Goal: Task Accomplishment & Management: Manage account settings

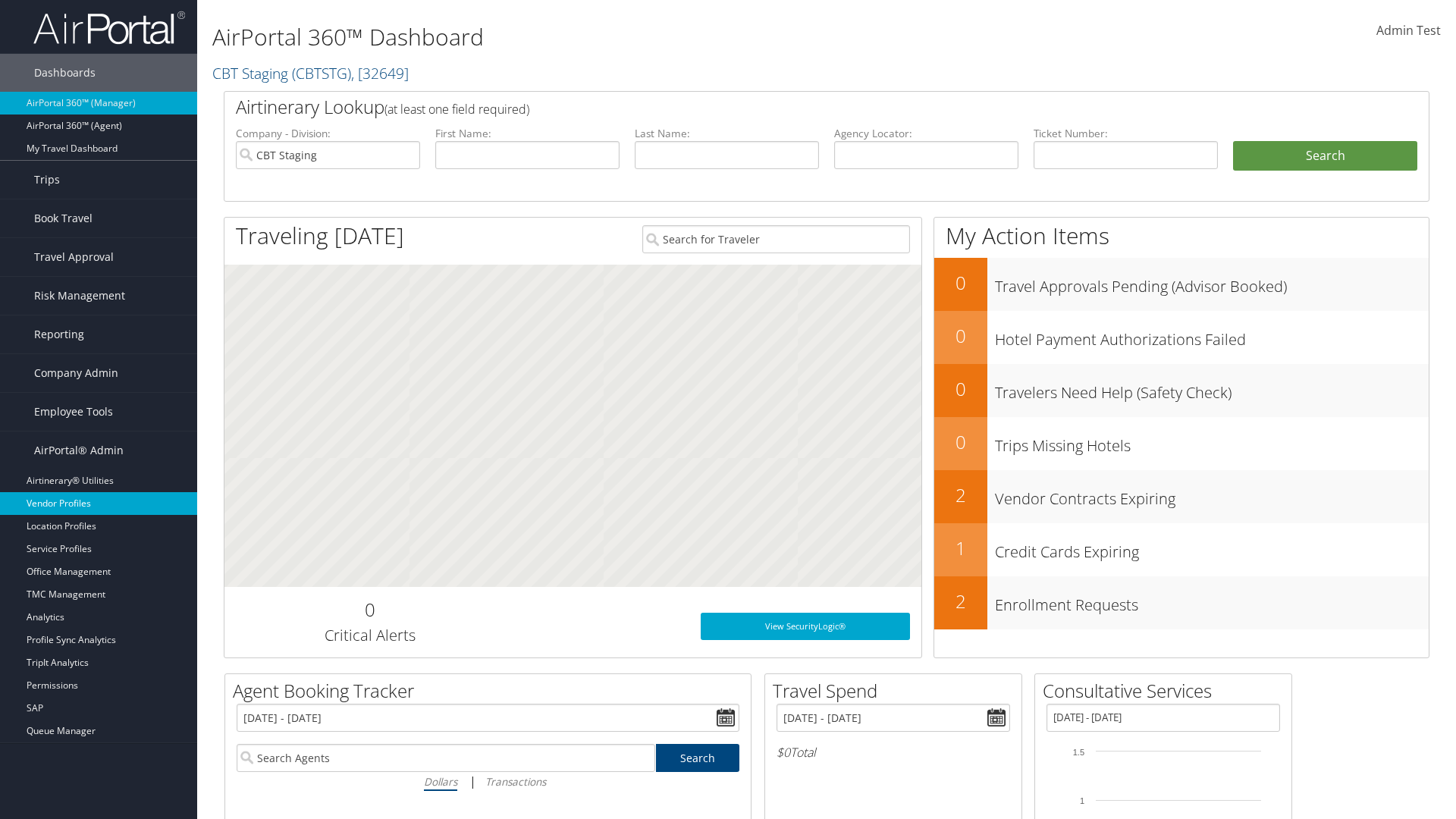
click at [99, 504] on link "Vendor Profiles" at bounding box center [98, 504] width 197 height 23
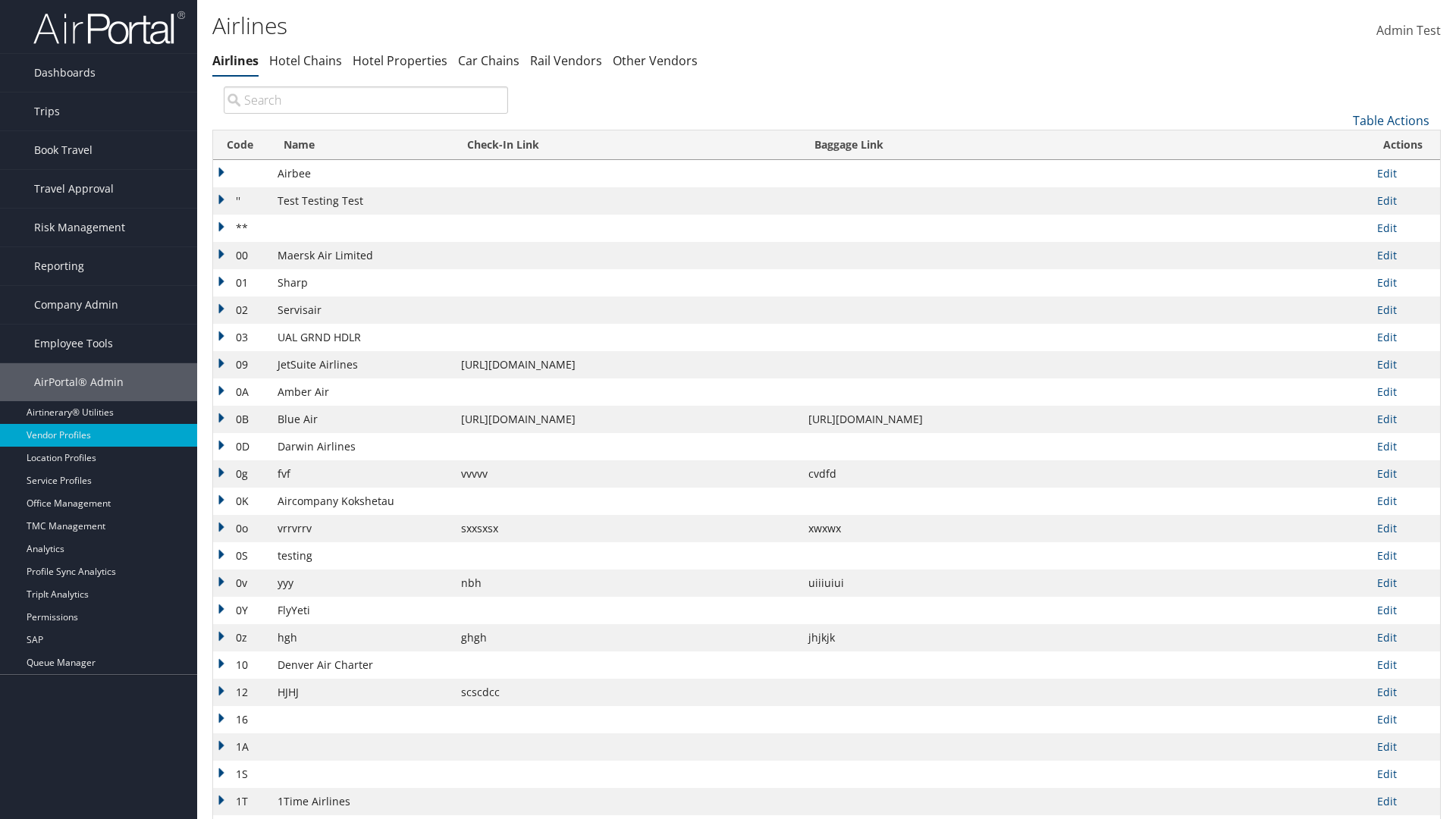
click at [240, 145] on th "Code" at bounding box center [242, 145] width 57 height 29
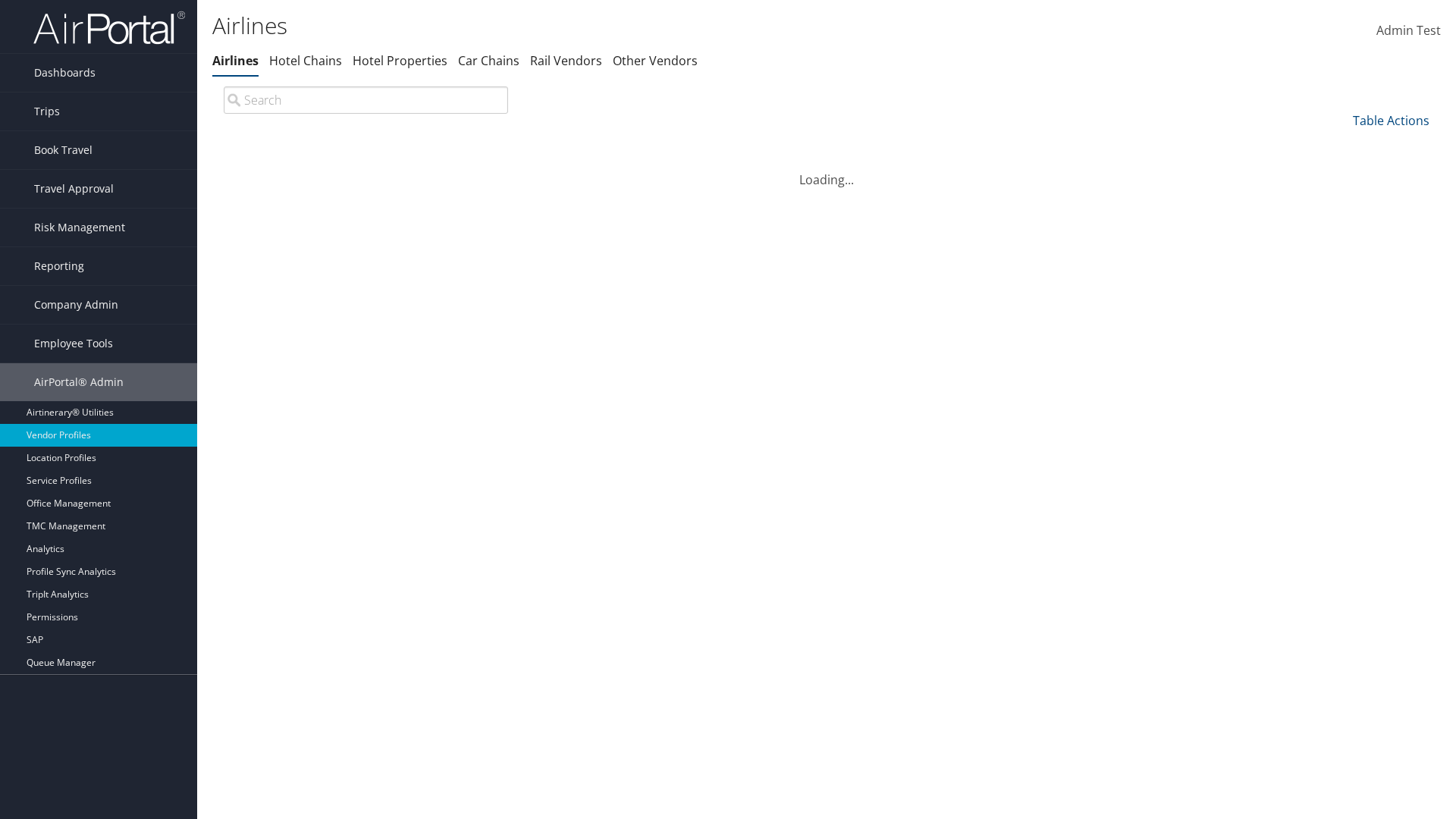
scroll to position [129, 0]
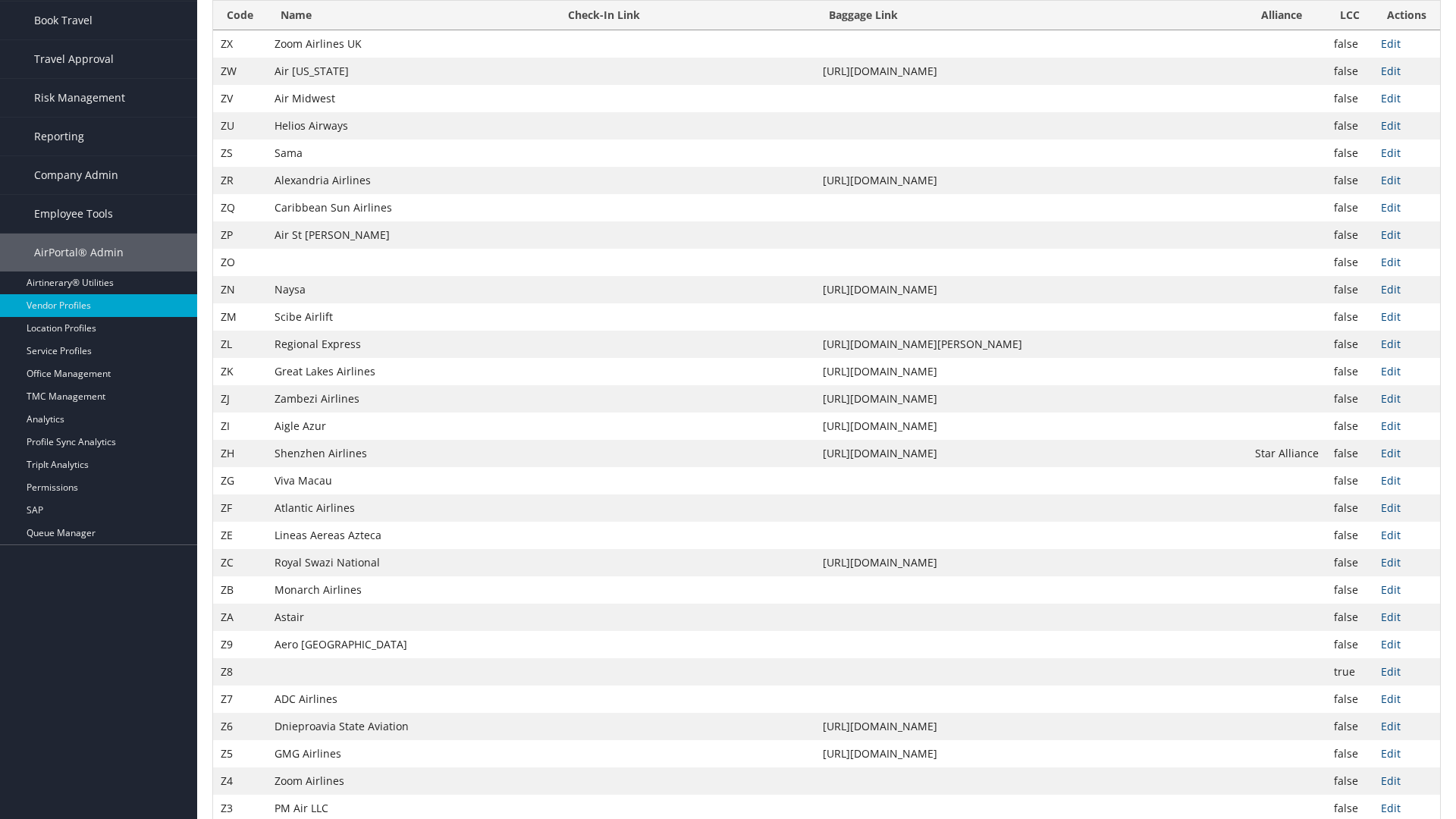
click at [240, 30] on th "Code" at bounding box center [240, 16] width 54 height 29
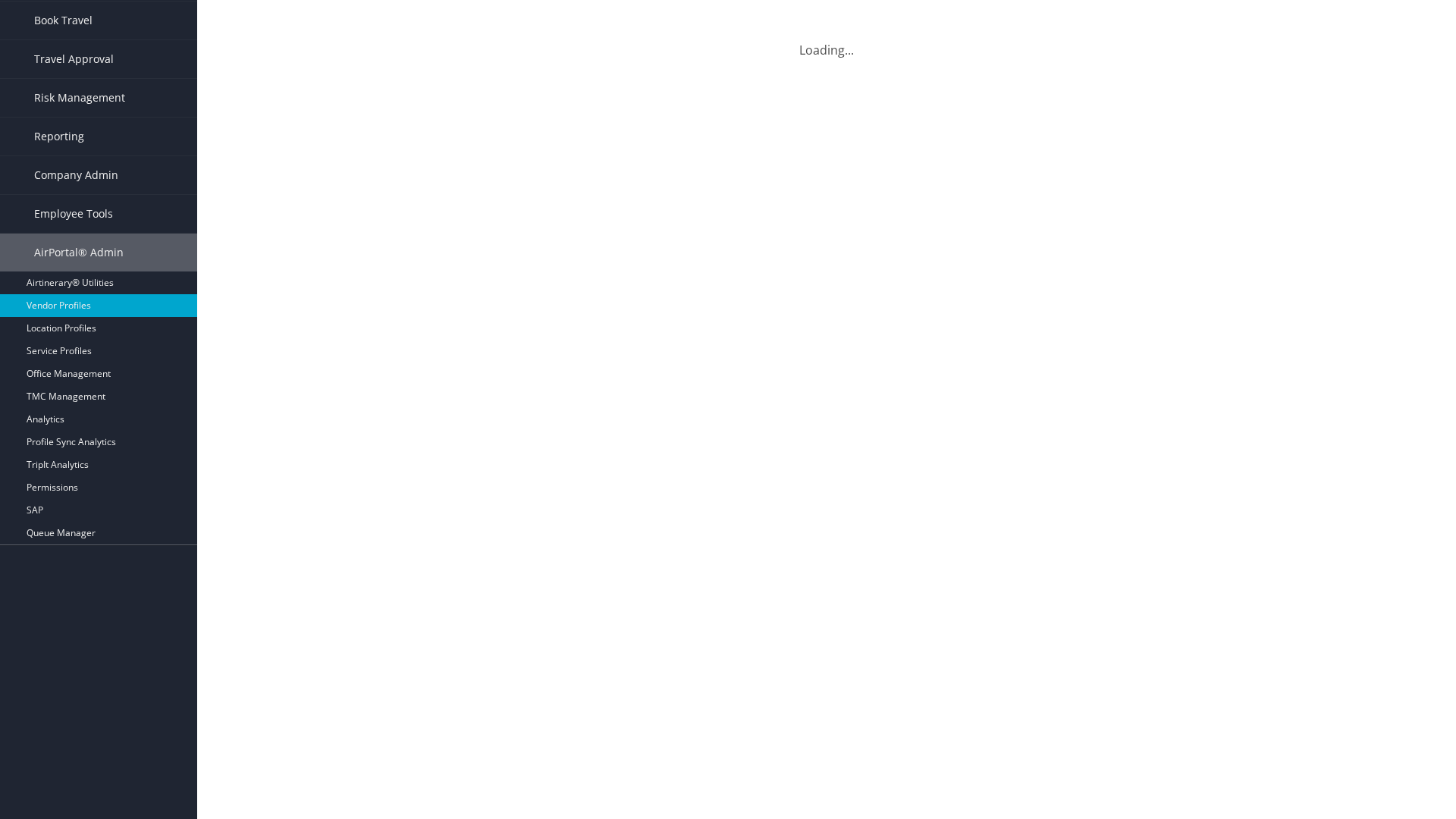
scroll to position [0, 0]
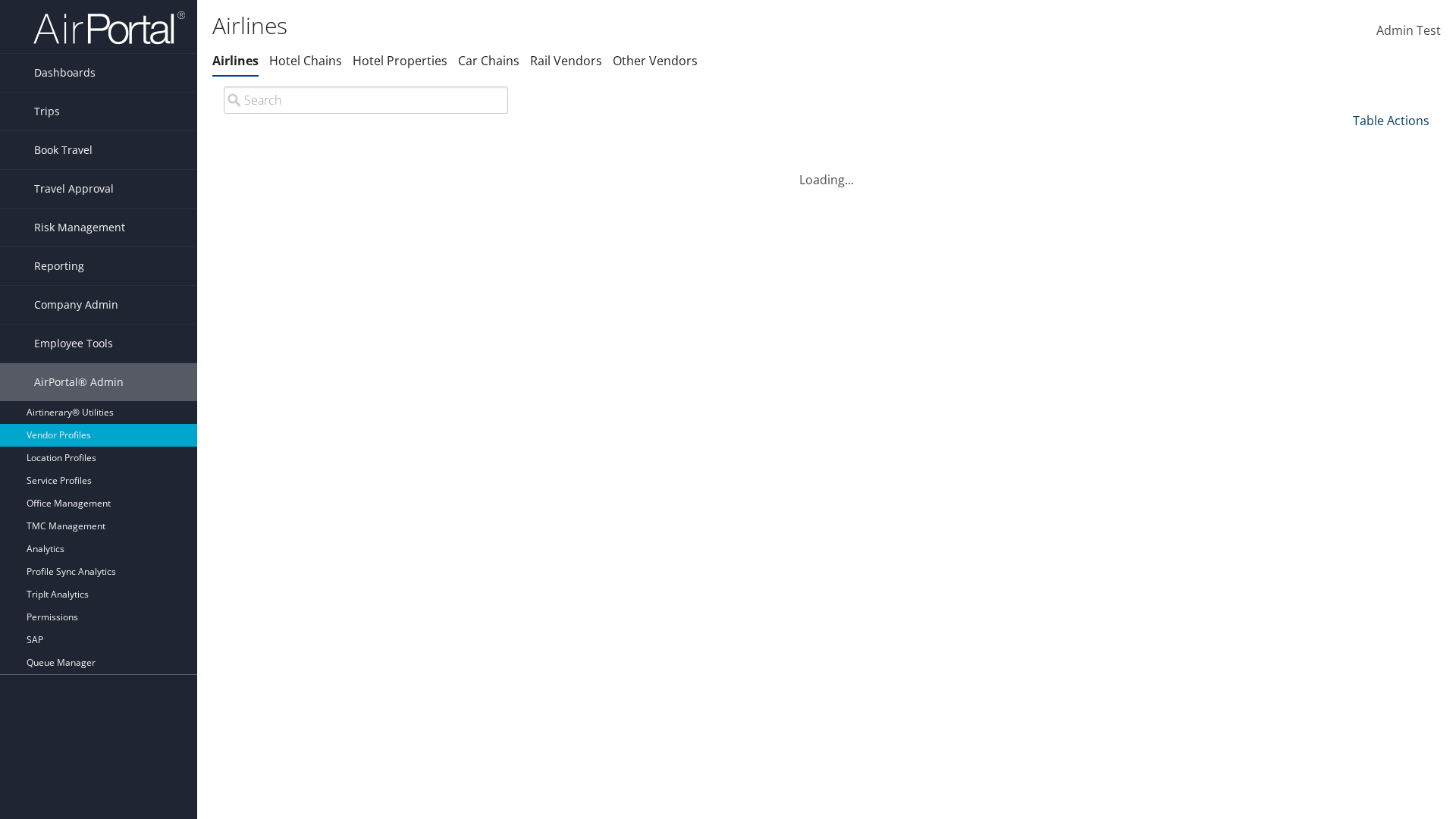
click at [1390, 120] on link "Table Actions" at bounding box center [1390, 120] width 76 height 17
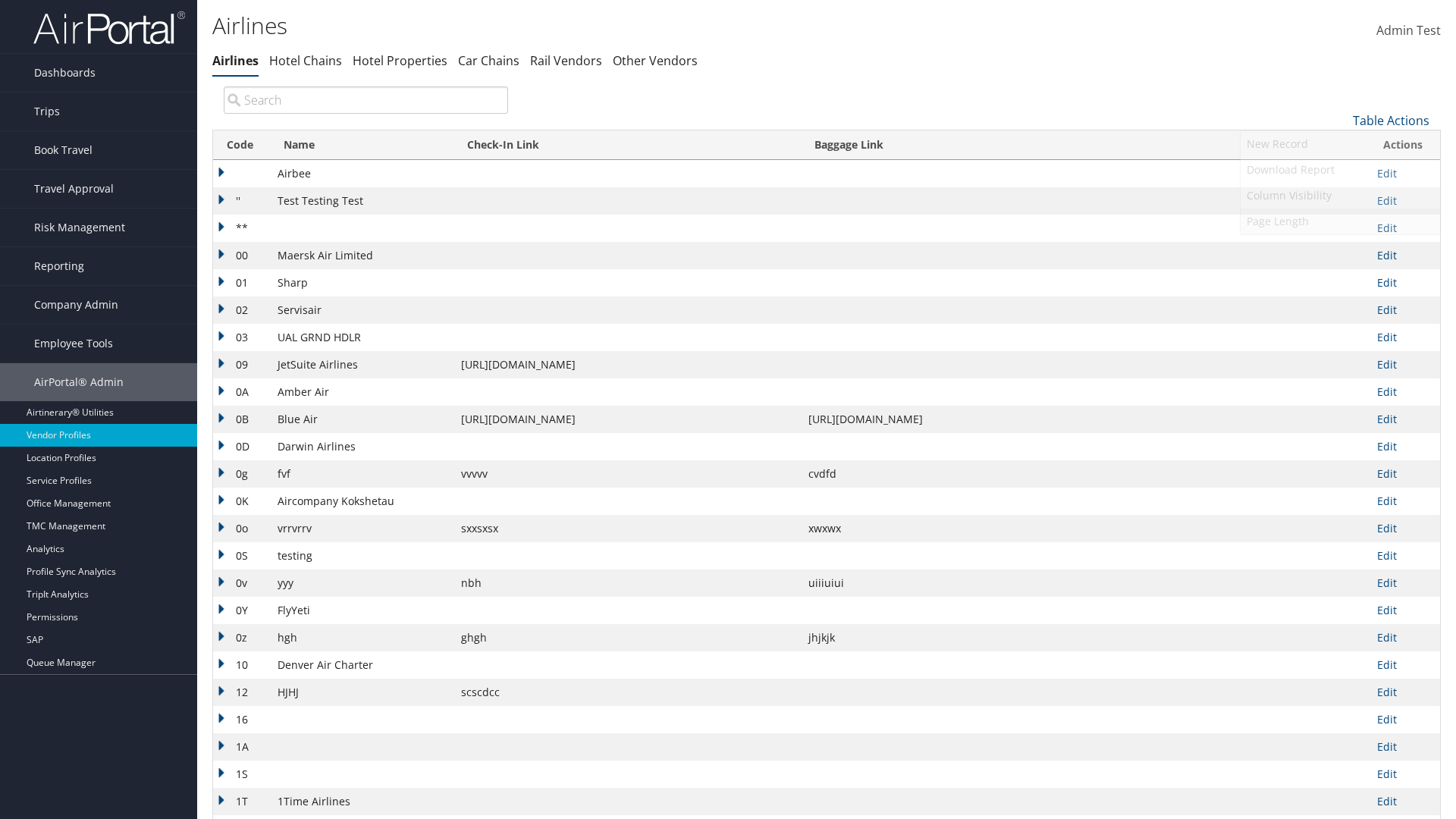
click at [1339, 220] on link "Page Length" at bounding box center [1340, 221] width 200 height 25
click at [1339, 170] on link "25" at bounding box center [1340, 171] width 200 height 25
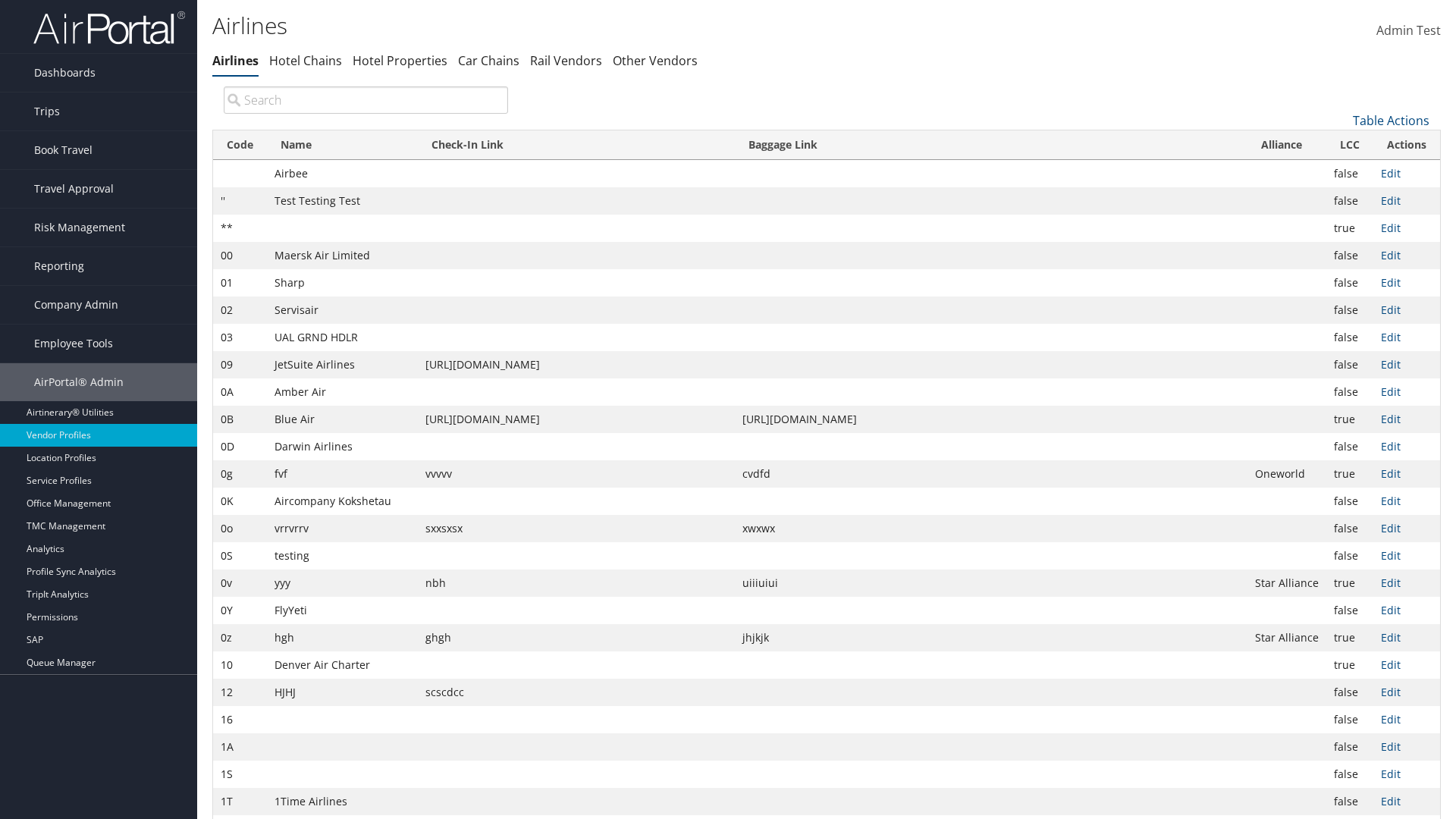
scroll to position [50, 0]
